Goal: Task Accomplishment & Management: Manage account settings

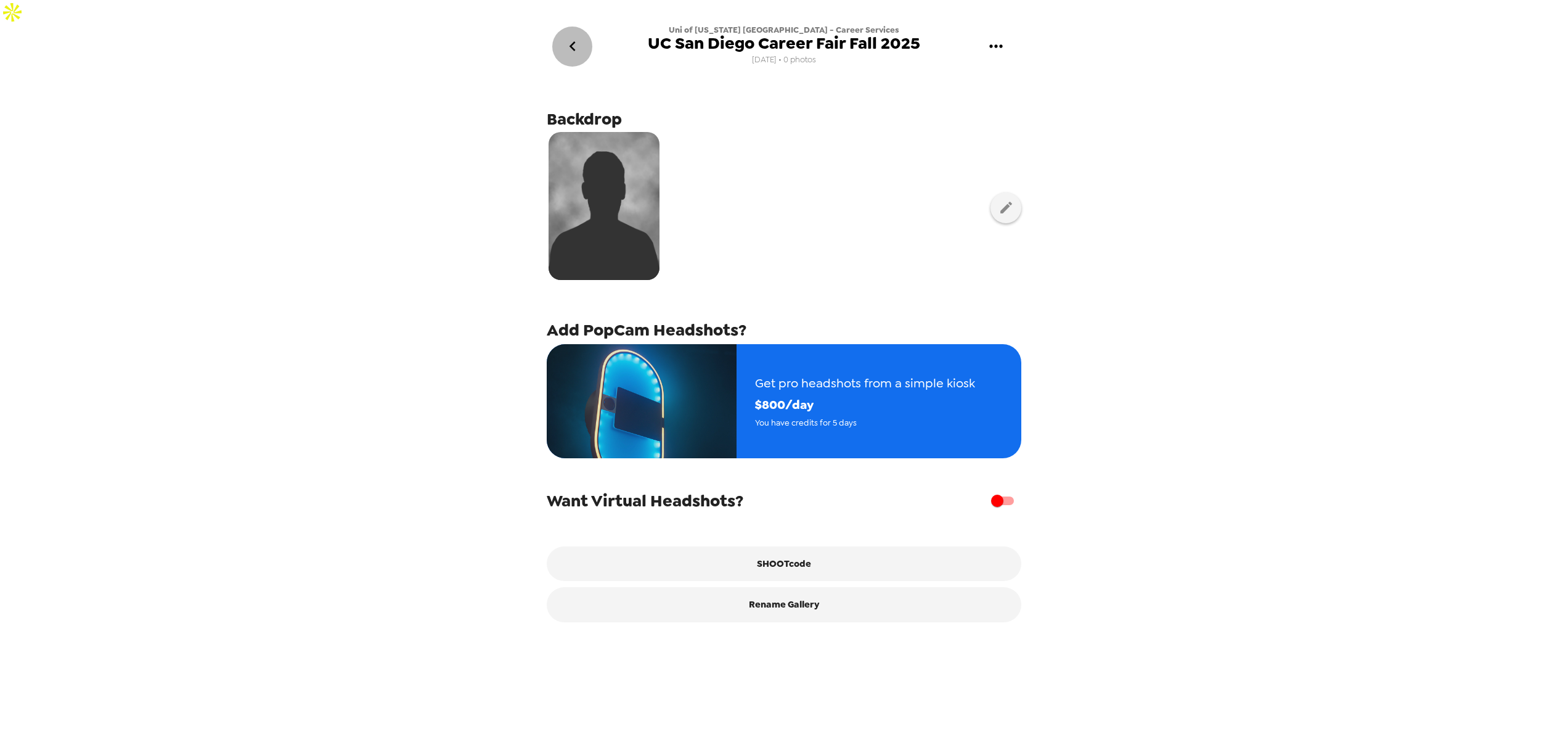
click at [577, 36] on icon "go back" at bounding box center [573, 46] width 20 height 20
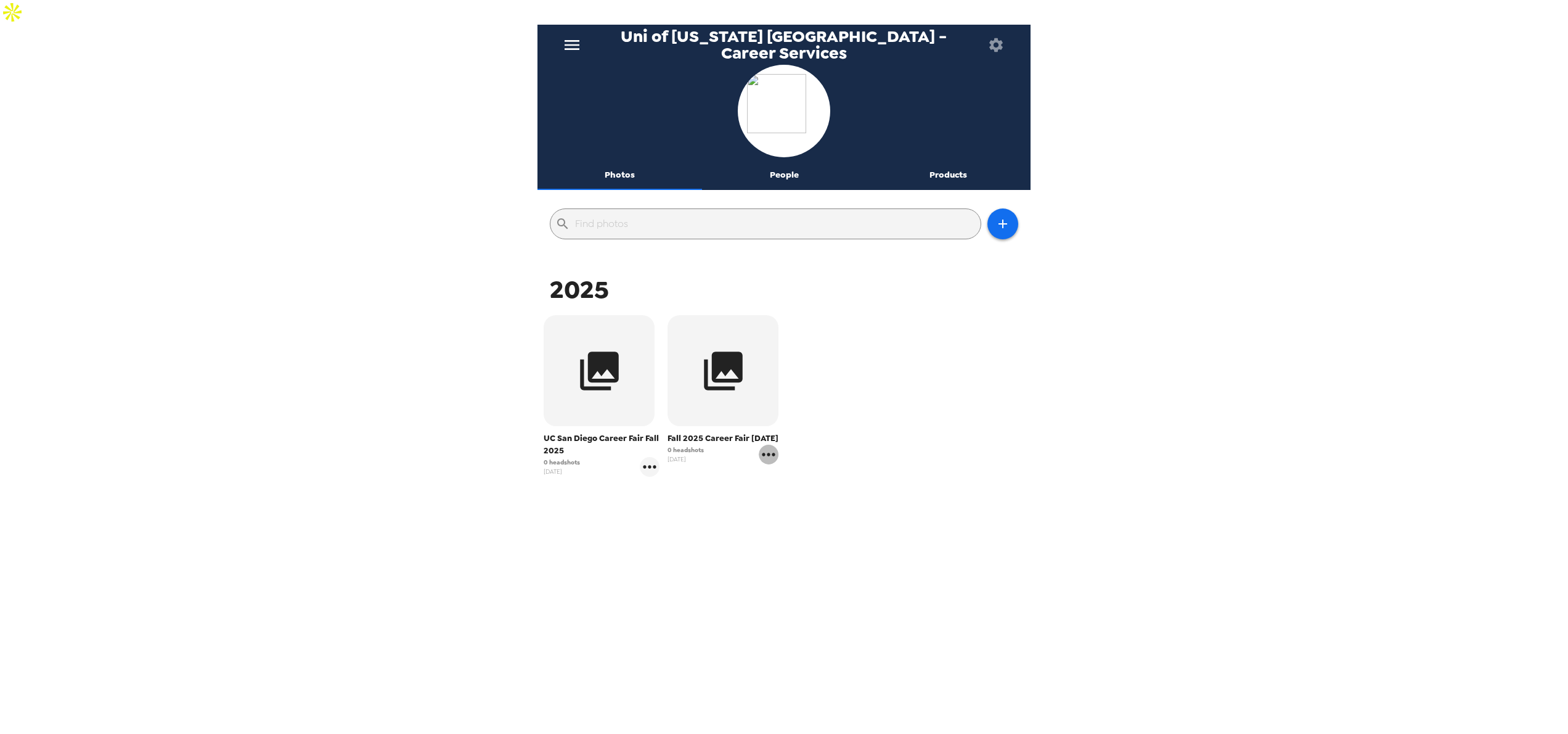
click at [766, 445] on icon "gallery menu" at bounding box center [769, 454] width 20 height 20
click at [715, 463] on div at bounding box center [784, 367] width 1568 height 734
click at [566, 338] on button "button" at bounding box center [599, 371] width 111 height 111
click at [620, 160] on button "Photos" at bounding box center [619, 175] width 164 height 30
click at [590, 351] on icon "button" at bounding box center [599, 371] width 39 height 39
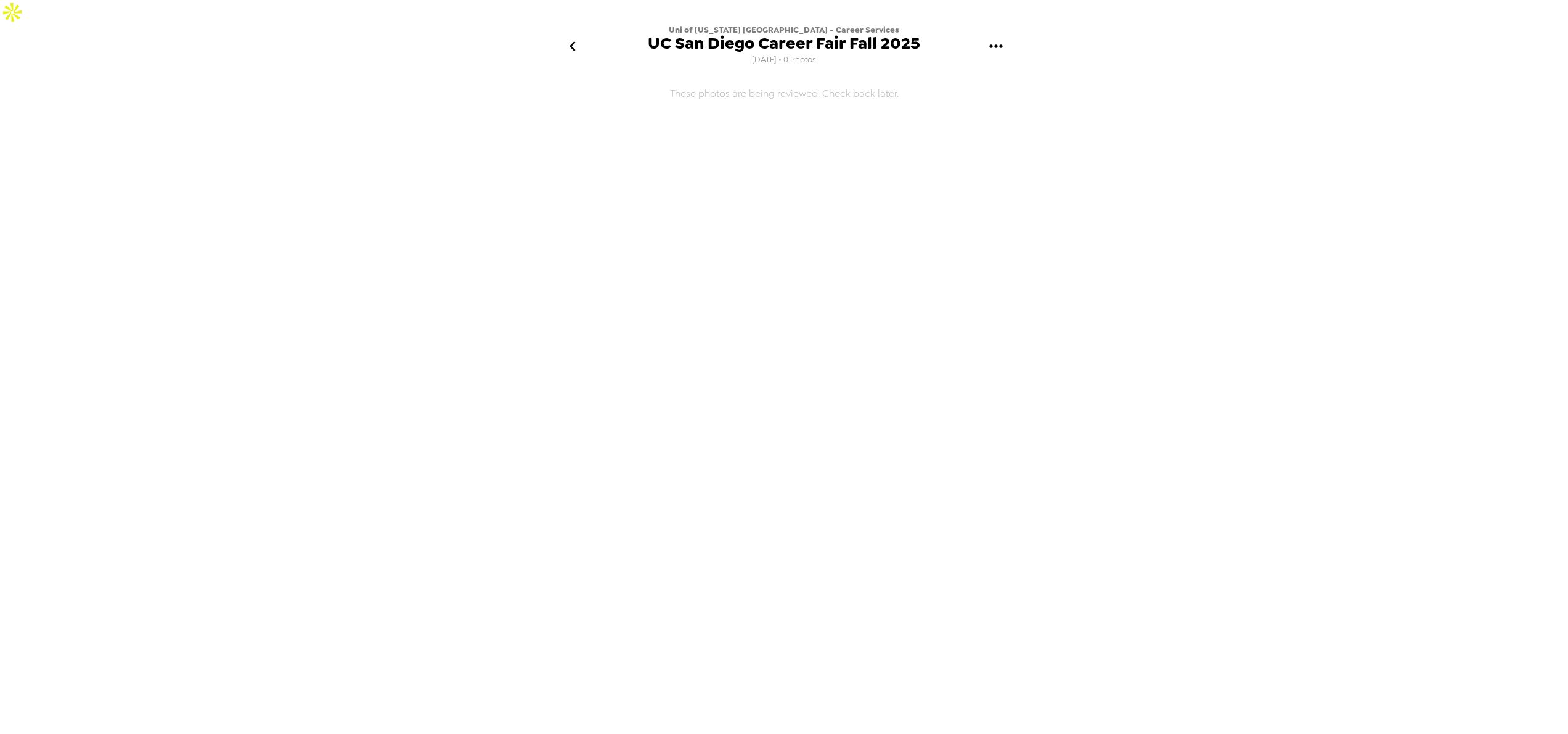
click at [996, 36] on icon "gallery menu" at bounding box center [996, 46] width 20 height 20
click at [1003, 57] on div at bounding box center [997, 57] width 22 height 15
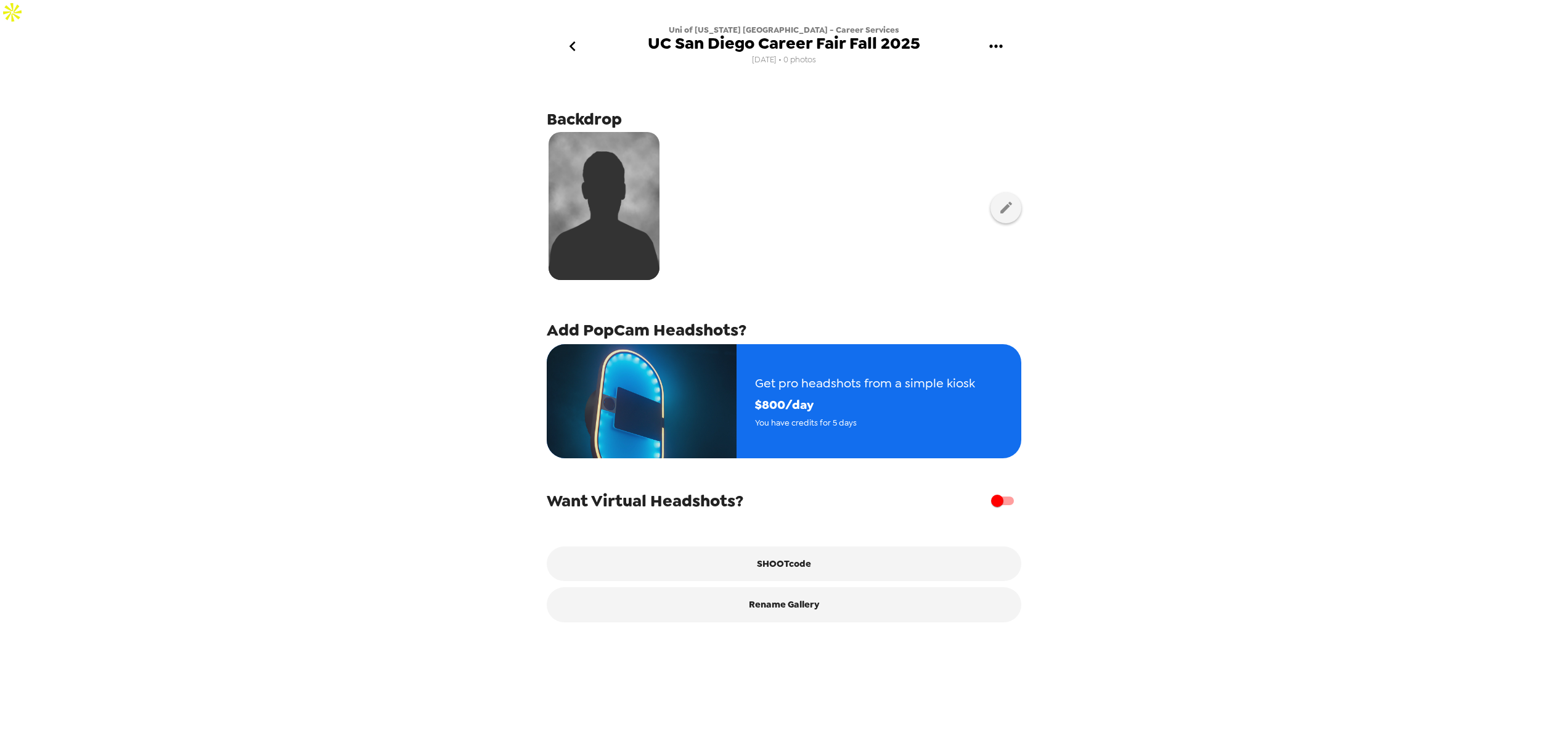
click at [1004, 36] on icon "gallery menu" at bounding box center [996, 46] width 20 height 20
click at [1012, 60] on span "Edit Shoot" at bounding box center [1058, 57] width 102 height 15
click at [884, 35] on span "UC San Diego Career Fair Fall 2025" at bounding box center [784, 44] width 272 height 17
click at [868, 35] on span "UC San Diego Career Fair Fall 2025" at bounding box center [784, 44] width 272 height 17
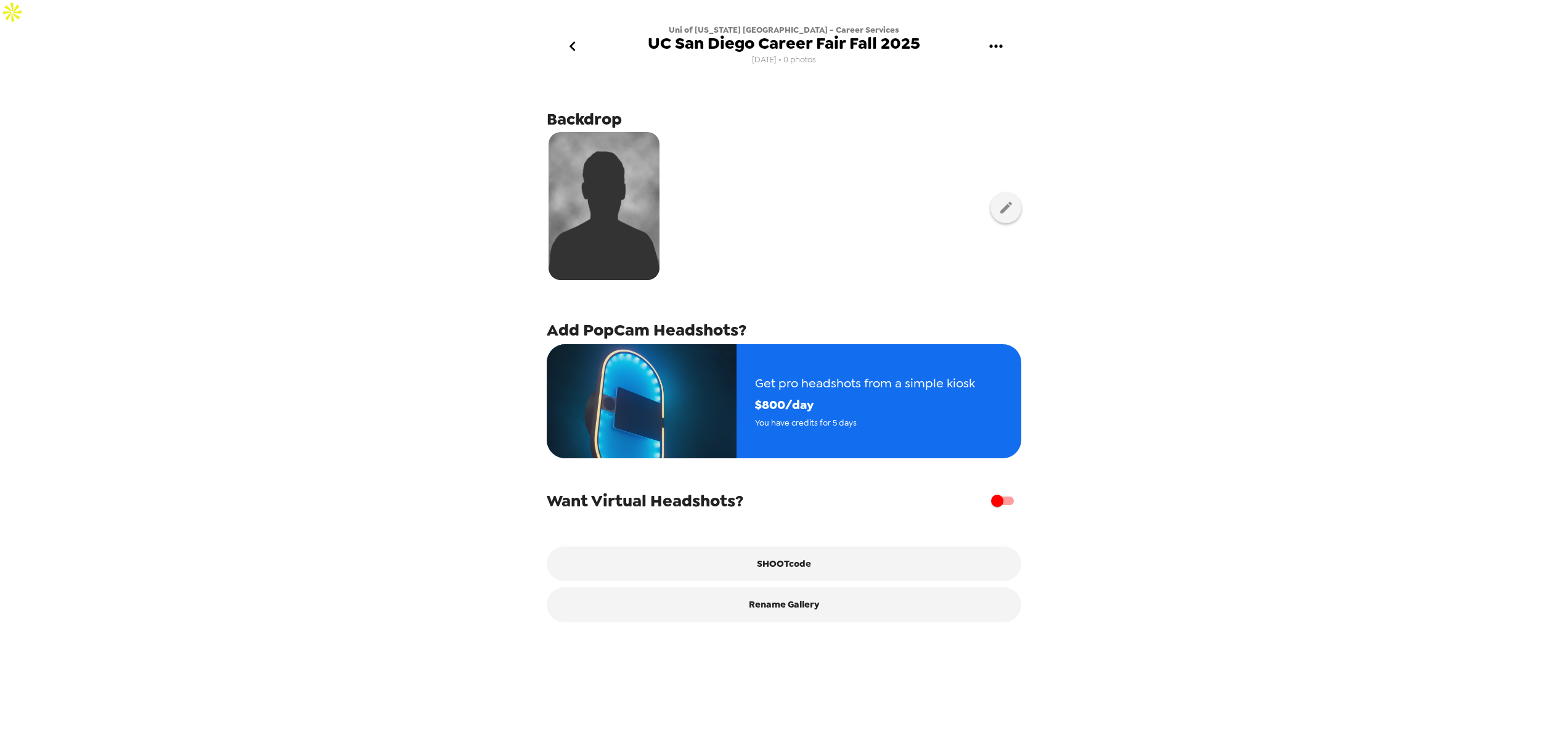
click at [912, 35] on span "UC San Diego Career Fair Fall 2025" at bounding box center [784, 44] width 272 height 17
click at [986, 26] on button "gallery menu" at bounding box center [996, 46] width 40 height 40
click at [913, 66] on div at bounding box center [784, 367] width 1568 height 734
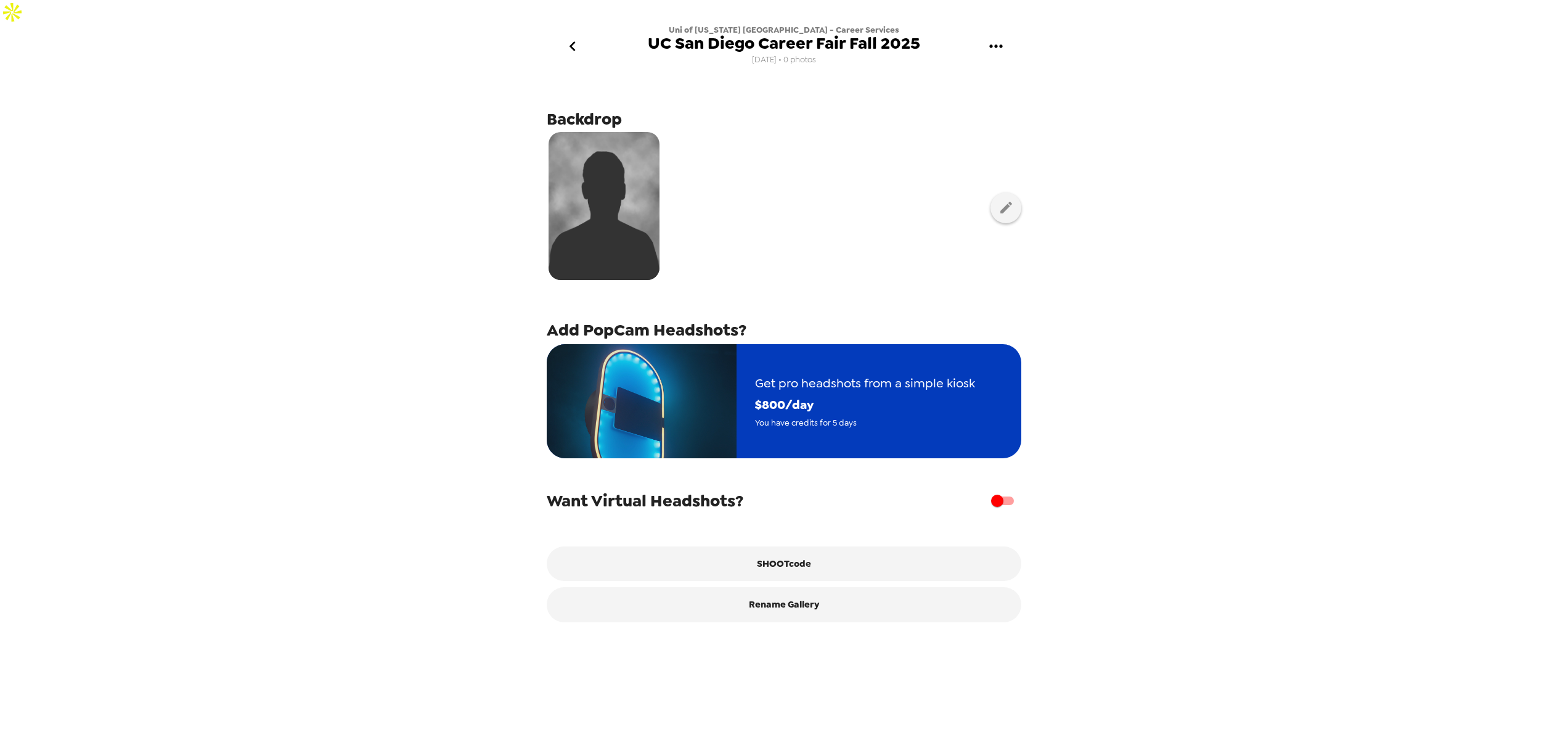
click at [691, 358] on img "button" at bounding box center [642, 401] width 190 height 114
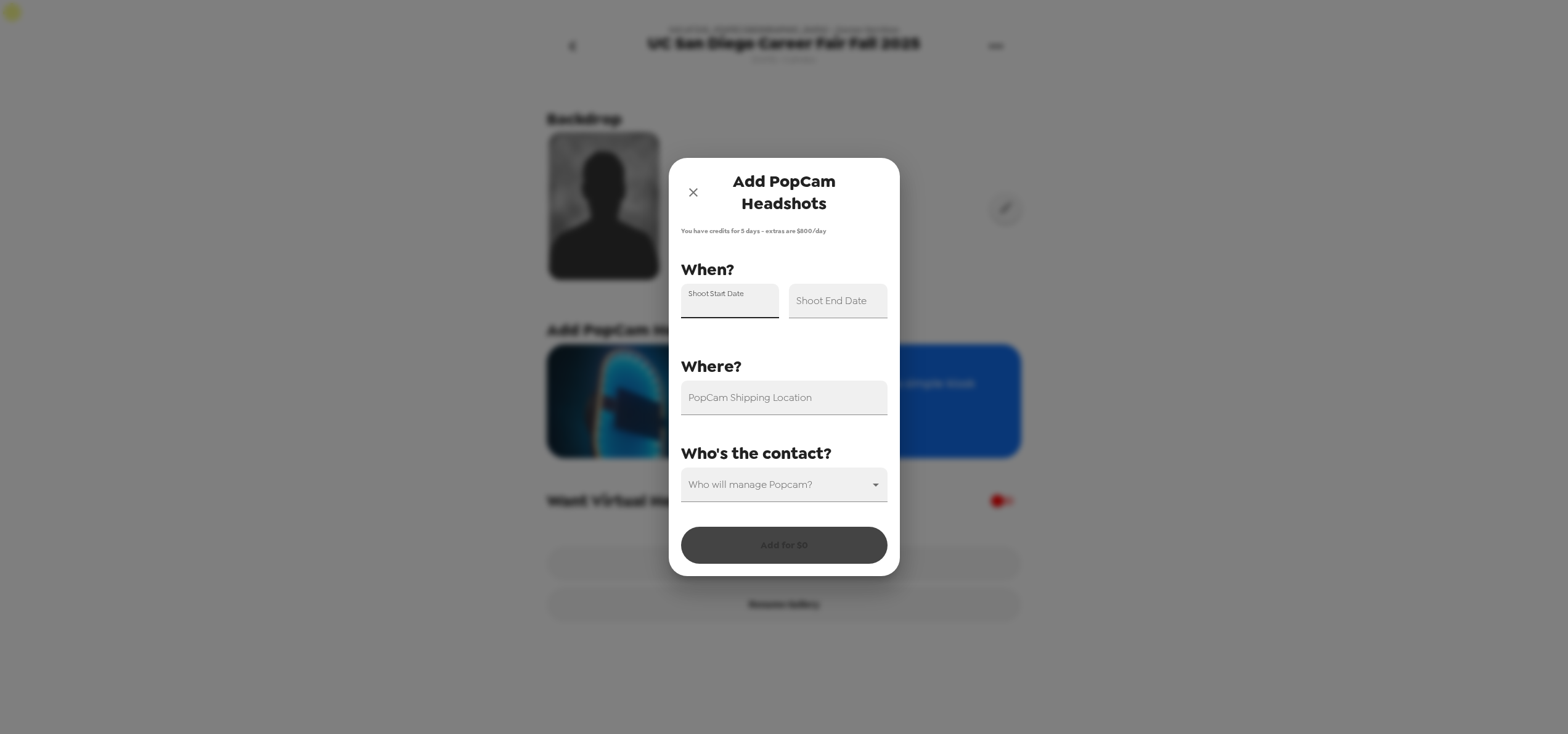
click at [703, 304] on input "Shoot Start Date" at bounding box center [730, 301] width 99 height 35
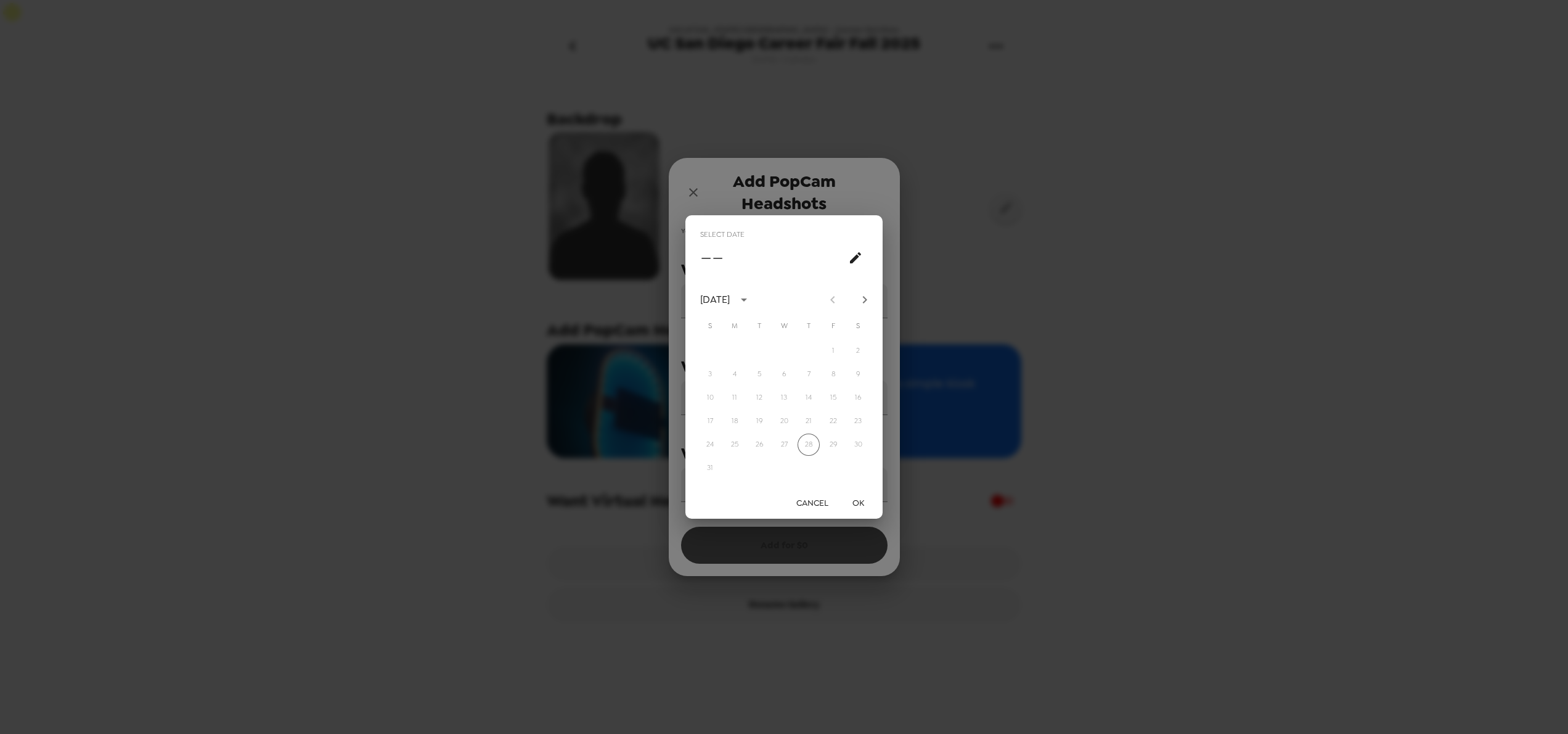
click at [490, 419] on div "Select date –– [DATE] S M T W T F S 1 2 3 4 5 6 7 8 9 10 11 12 13 14 15 16 17 1…" at bounding box center [784, 367] width 1568 height 734
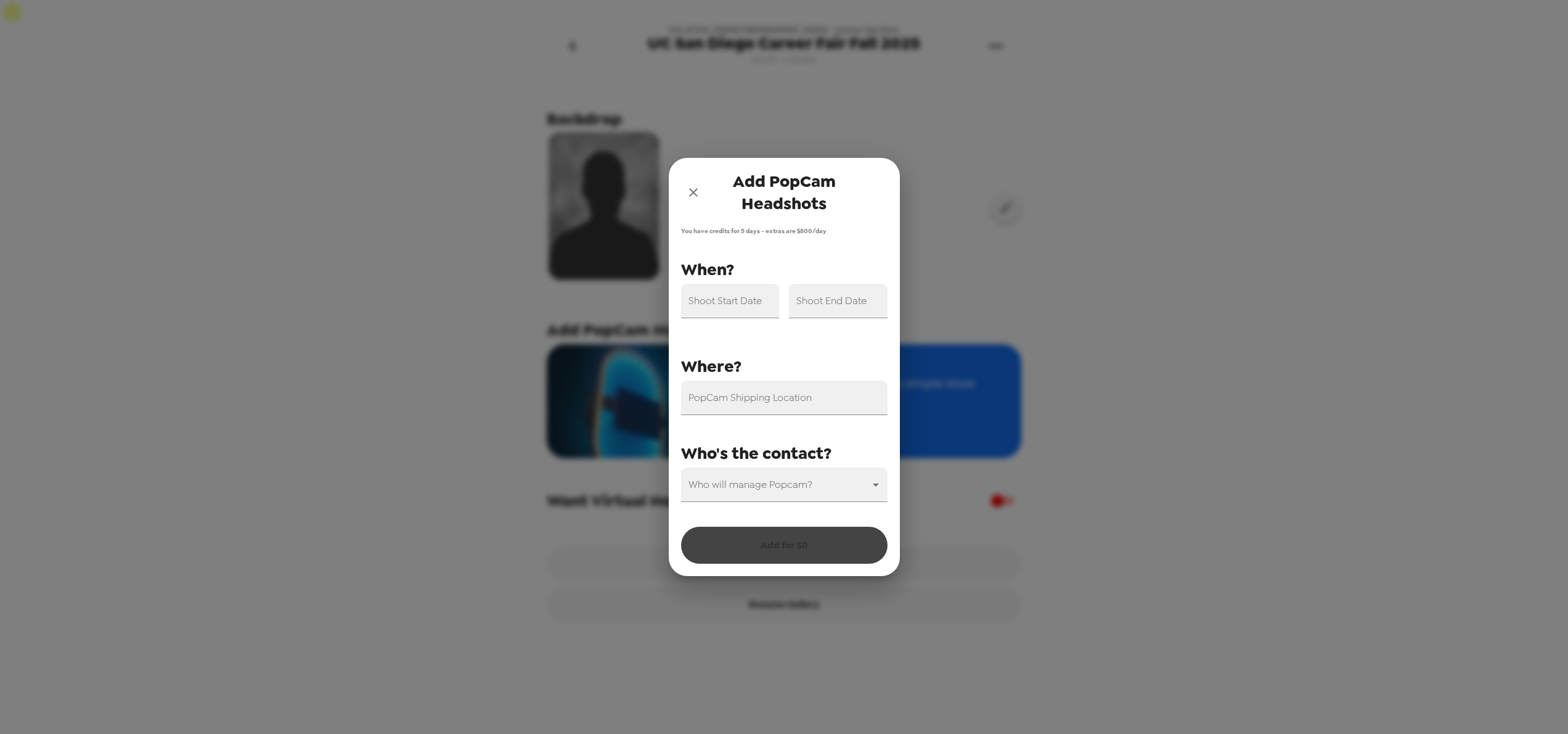
click at [1010, 264] on div "Add PopCam Headshots You have credits for 5 days - extras are $ 800 /day PopCam…" at bounding box center [784, 367] width 1568 height 734
click at [339, 629] on div "Add PopCam Headshots You have credits for 5 days - extras are $ 800 /day PopCam…" at bounding box center [784, 367] width 1568 height 734
click at [691, 189] on icon "close" at bounding box center [693, 192] width 8 height 8
